Goal: Information Seeking & Learning: Check status

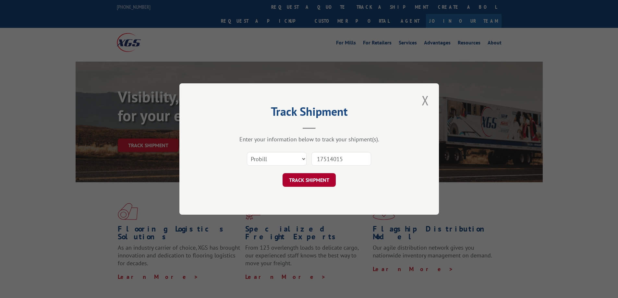
type input "17514015"
click at [307, 177] on button "TRACK SHIPMENT" at bounding box center [308, 180] width 53 height 14
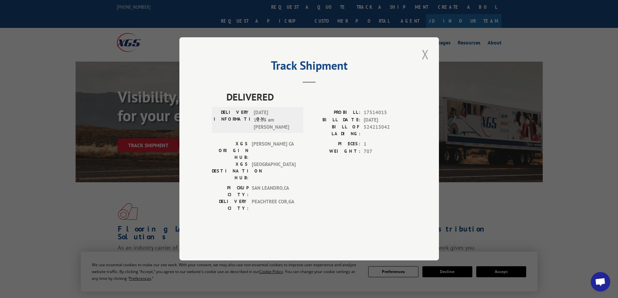
click at [427, 63] on button "Close modal" at bounding box center [425, 54] width 11 height 18
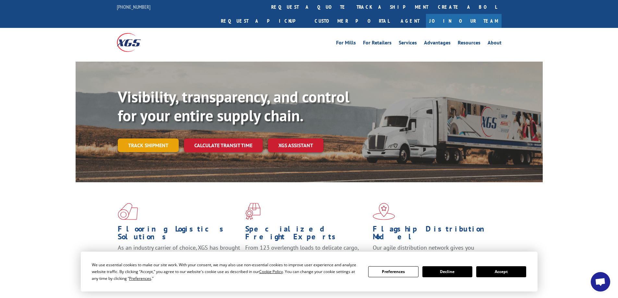
click at [150, 138] on link "Track shipment" at bounding box center [148, 145] width 61 height 14
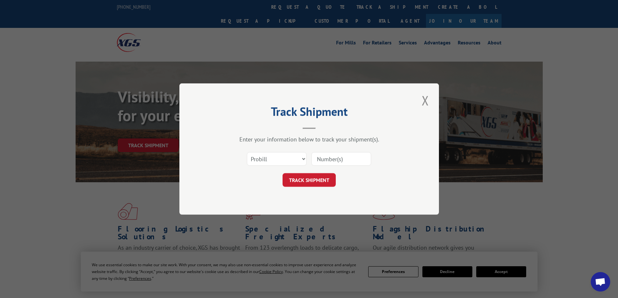
click at [331, 158] on input at bounding box center [341, 159] width 60 height 14
paste input "17009332"
type input "17009332"
click at [314, 177] on button "TRACK SHIPMENT" at bounding box center [308, 180] width 53 height 14
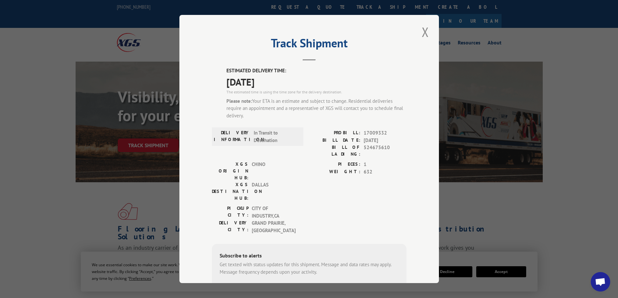
drag, startPoint x: 243, startPoint y: 82, endPoint x: 285, endPoint y: 83, distance: 42.5
click at [285, 83] on div "ESTIMATED DELIVERY TIME: [DATE] The estimated time is using the time zone for t…" at bounding box center [309, 199] width 195 height 265
copy span "[DATE]"
